Goal: Task Accomplishment & Management: Use online tool/utility

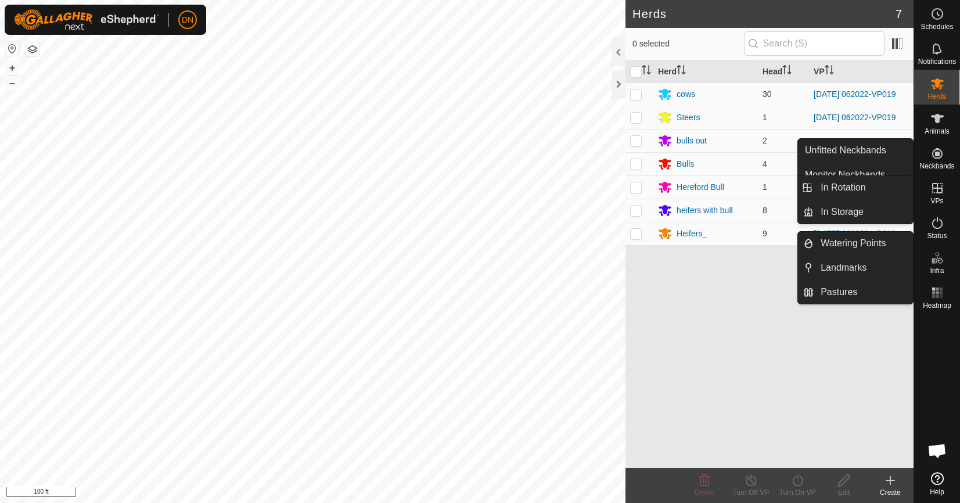
click at [940, 183] on icon at bounding box center [937, 188] width 10 height 10
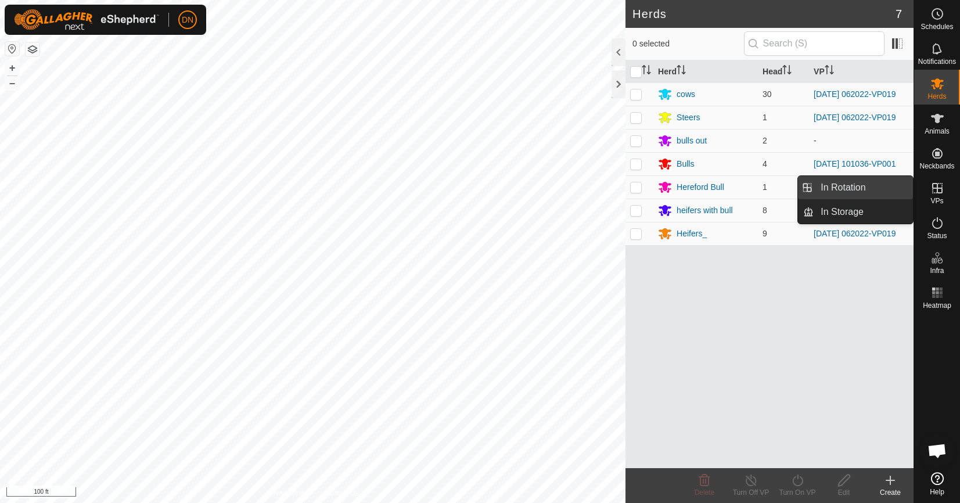
click at [878, 183] on link "In Rotation" at bounding box center [862, 187] width 99 height 23
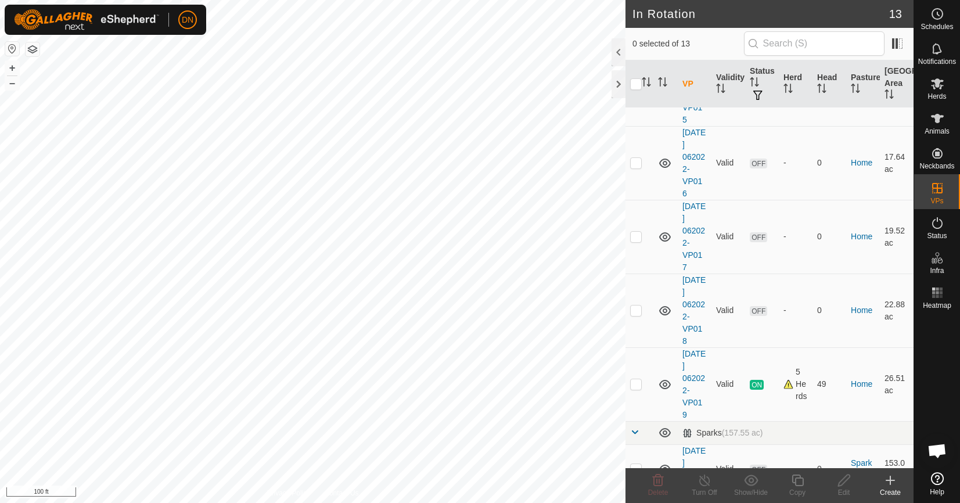
scroll to position [523, 0]
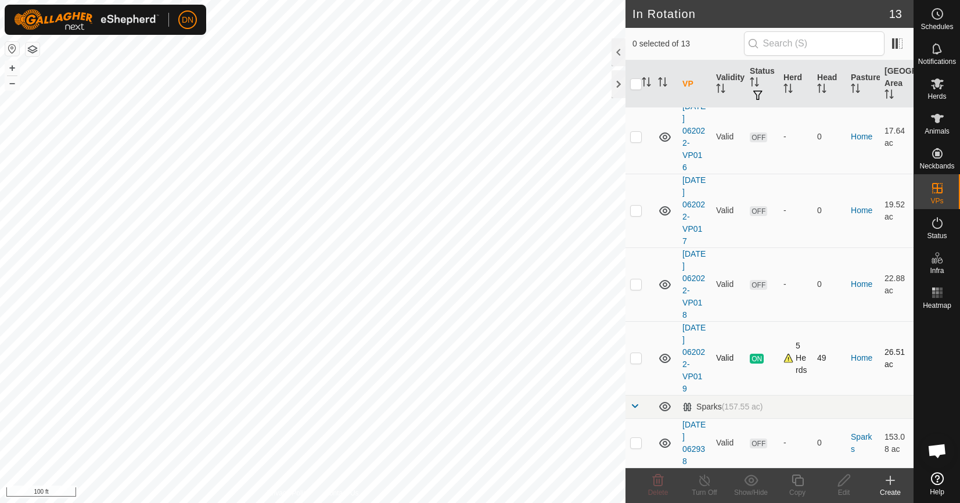
click at [629, 356] on td at bounding box center [639, 358] width 28 height 74
checkbox input "true"
click at [796, 473] on div "Copy" at bounding box center [797, 485] width 46 height 35
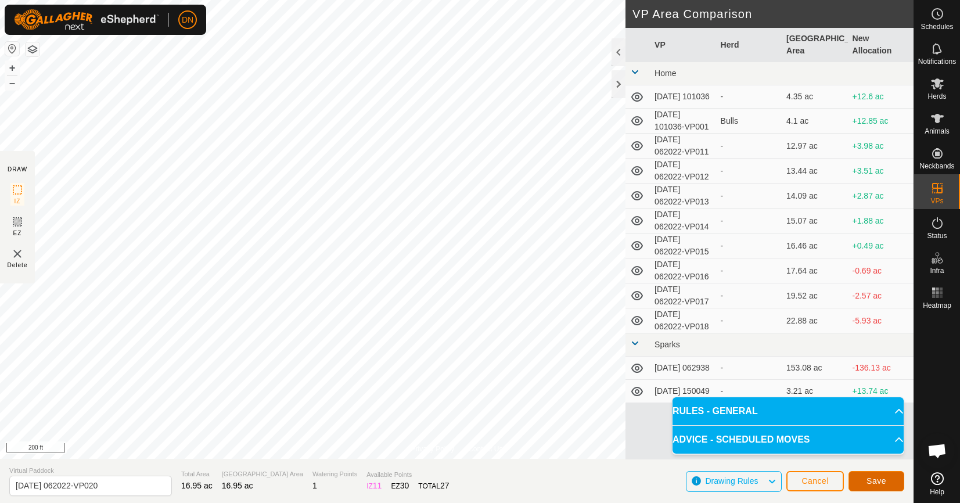
click at [872, 475] on button "Save" at bounding box center [876, 481] width 56 height 20
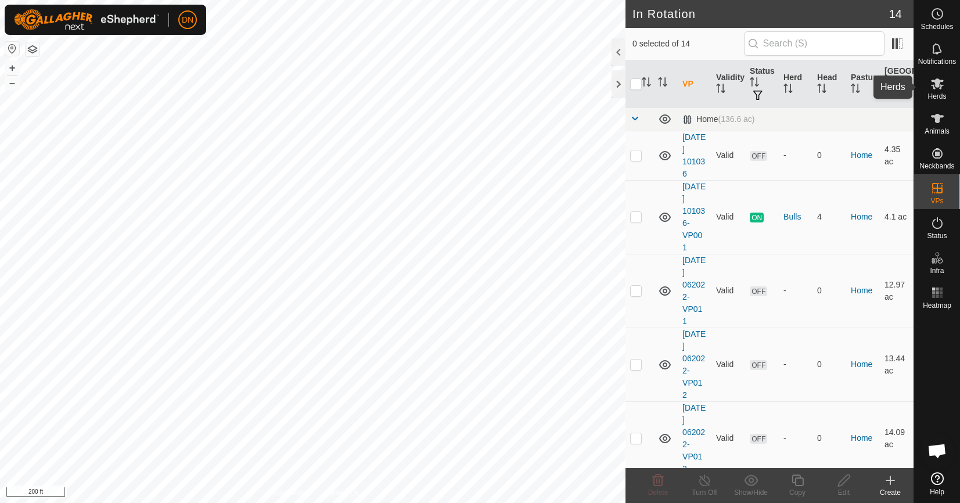
click at [935, 82] on icon at bounding box center [937, 83] width 13 height 11
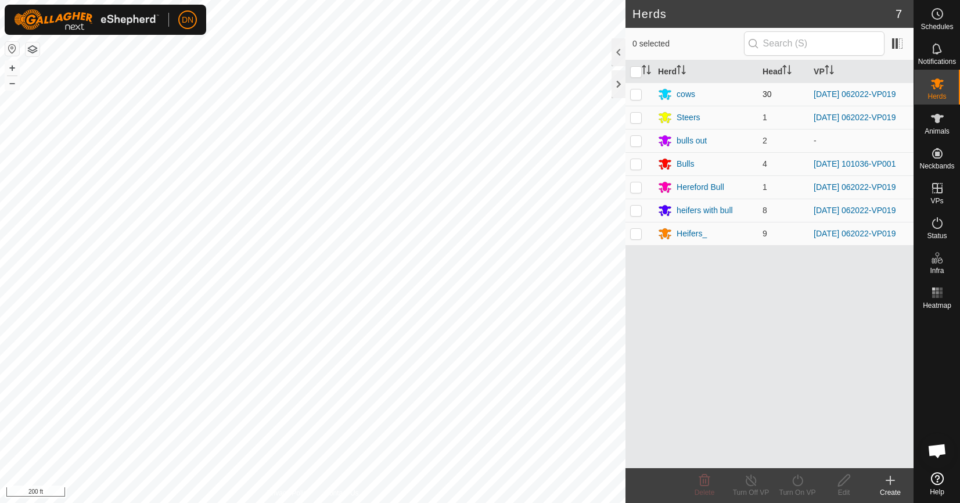
click at [649, 93] on td at bounding box center [639, 93] width 28 height 23
checkbox input "true"
click at [645, 118] on td at bounding box center [639, 117] width 28 height 23
checkbox input "true"
click at [635, 215] on p-checkbox at bounding box center [636, 210] width 12 height 9
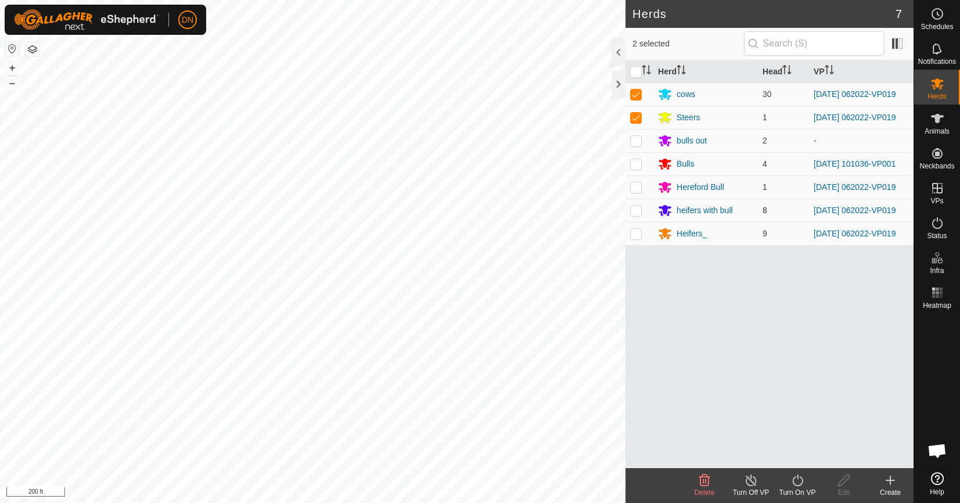
checkbox input "true"
click at [633, 190] on p-checkbox at bounding box center [636, 186] width 12 height 9
checkbox input "true"
click at [635, 238] on p-checkbox at bounding box center [636, 233] width 12 height 9
checkbox input "true"
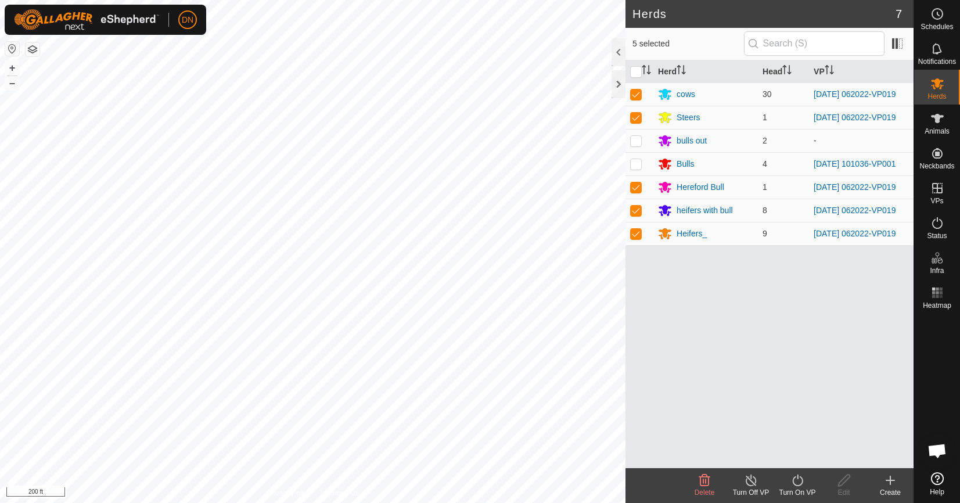
click at [794, 480] on icon at bounding box center [797, 480] width 15 height 14
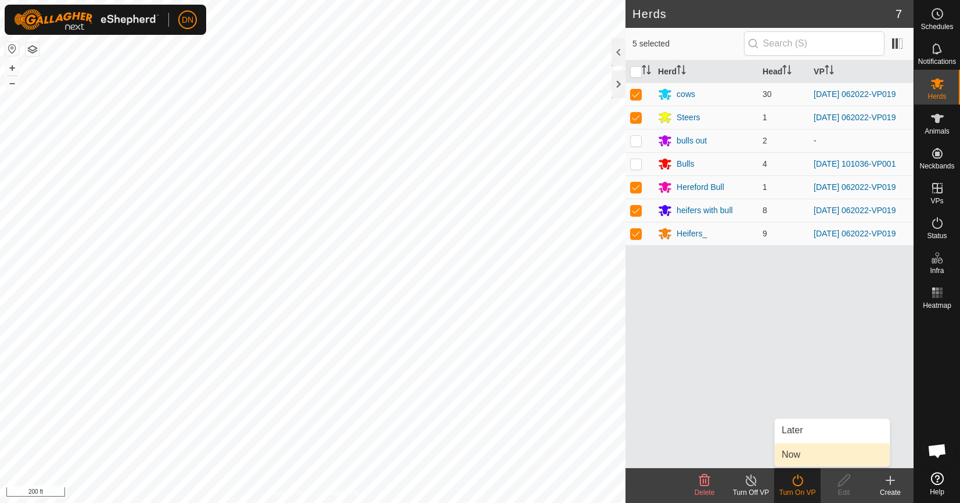
click at [797, 453] on link "Now" at bounding box center [832, 454] width 115 height 23
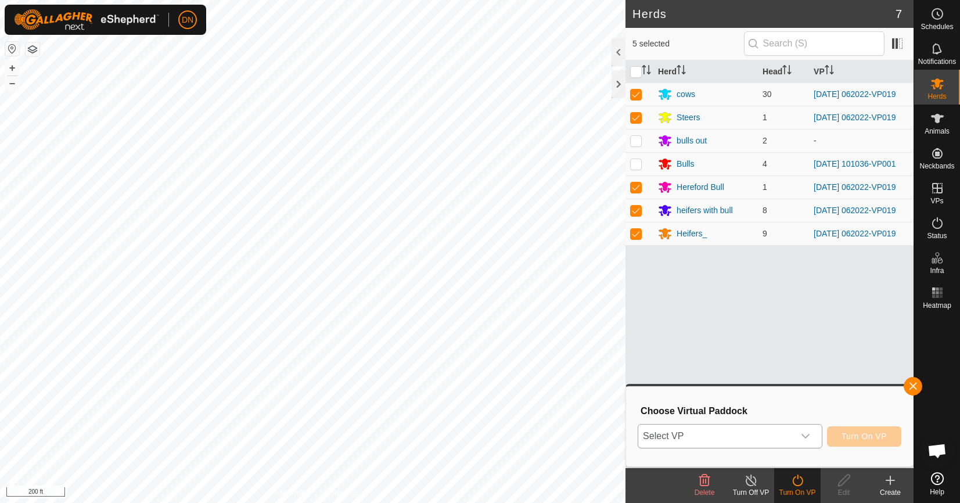
click at [798, 440] on div "dropdown trigger" at bounding box center [805, 435] width 23 height 23
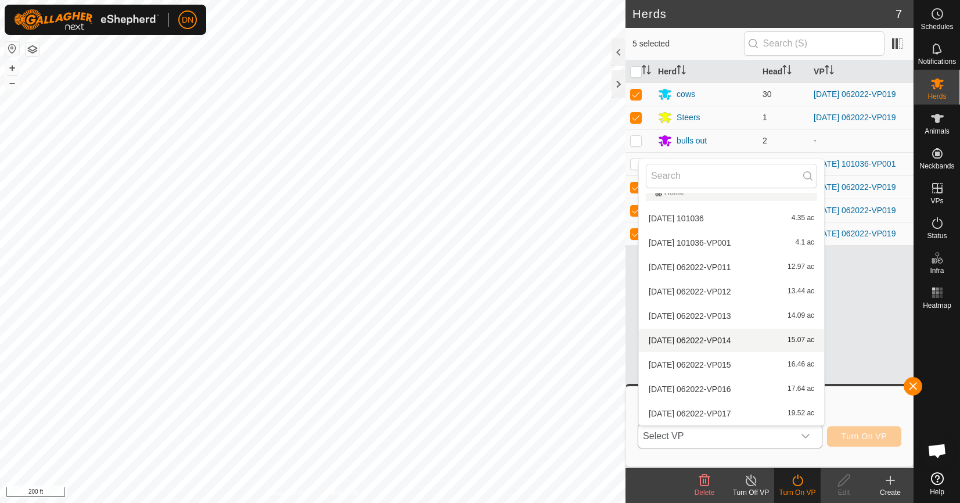
scroll to position [161, 0]
click at [701, 338] on li "[DATE] 062022-VP020 16.95 ac" at bounding box center [731, 337] width 185 height 23
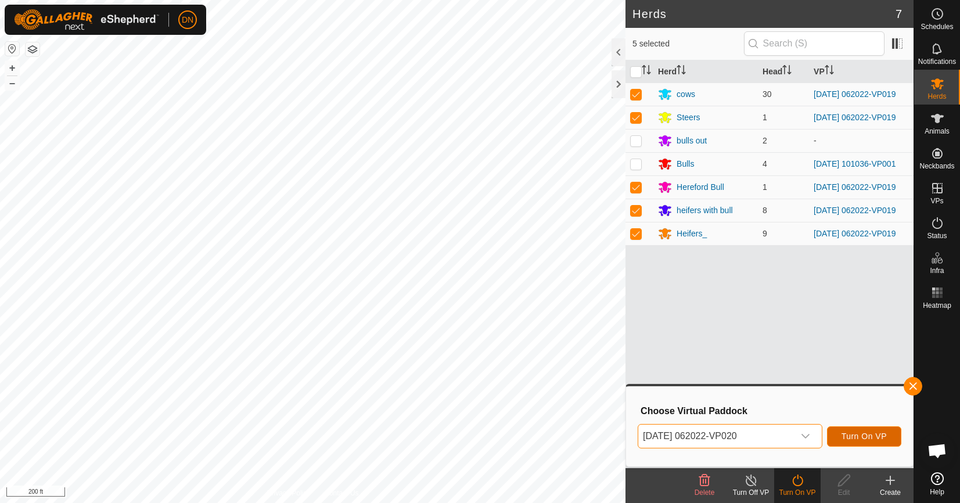
click at [872, 427] on button "Turn On VP" at bounding box center [864, 436] width 74 height 20
